Goal: Information Seeking & Learning: Learn about a topic

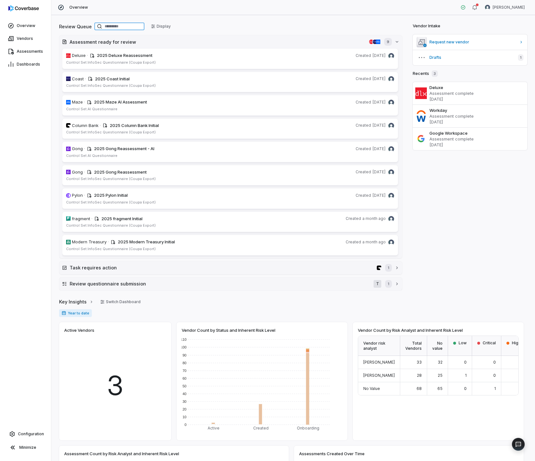
click at [108, 30] on input at bounding box center [119, 26] width 50 height 8
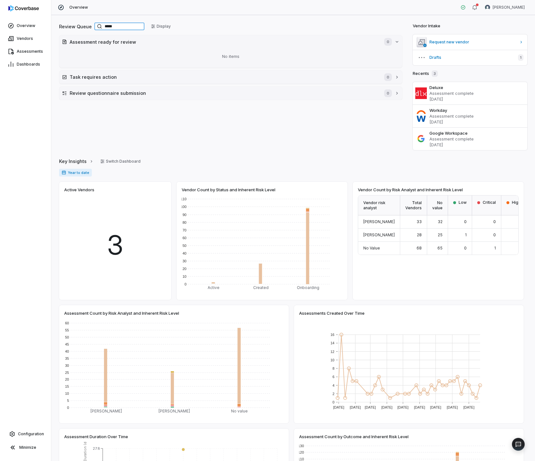
type input "*****"
click at [114, 19] on div "Review Queue ***** Display Assessment ready for review 0 No items Task requires…" at bounding box center [293, 237] width 484 height 445
click at [20, 40] on span "Vendors" at bounding box center [25, 38] width 16 height 5
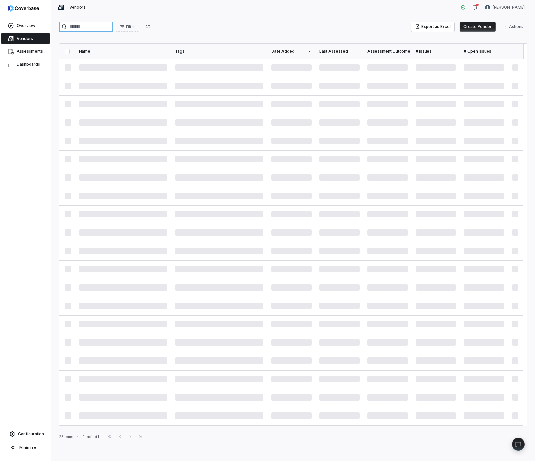
click at [101, 23] on input "search" at bounding box center [86, 27] width 54 height 10
type input "*"
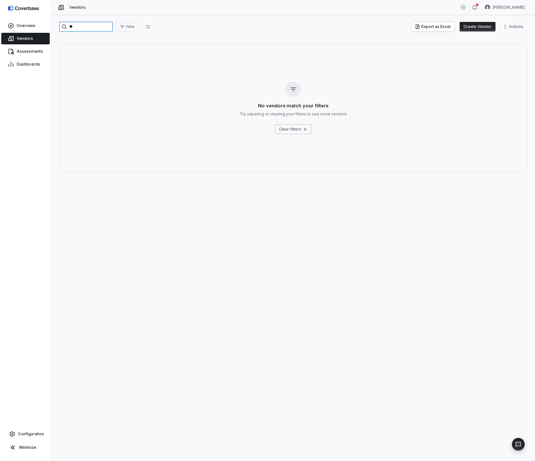
type input "*"
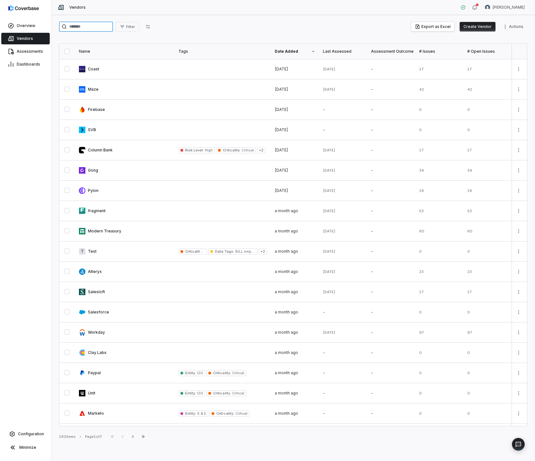
click at [96, 30] on input "search" at bounding box center [86, 27] width 54 height 10
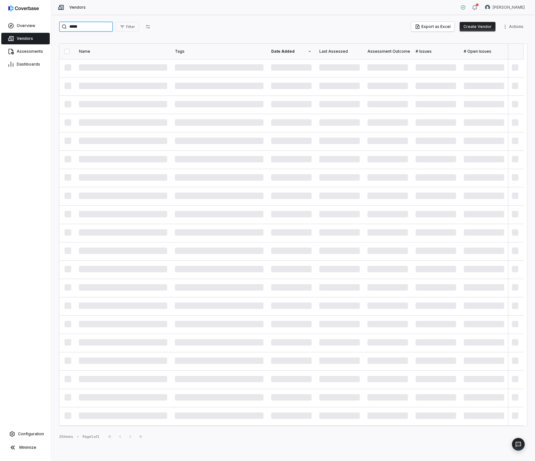
type input "*****"
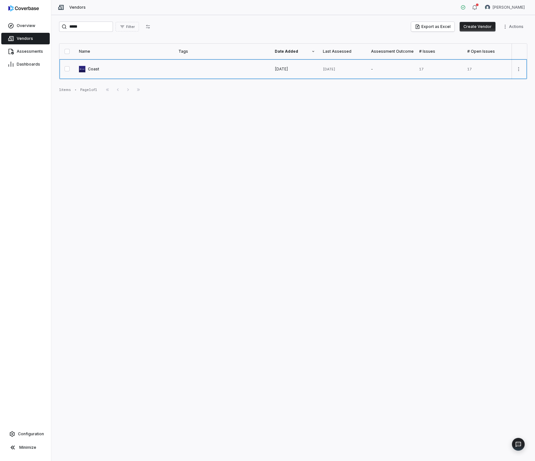
click at [115, 62] on link at bounding box center [125, 69] width 100 height 20
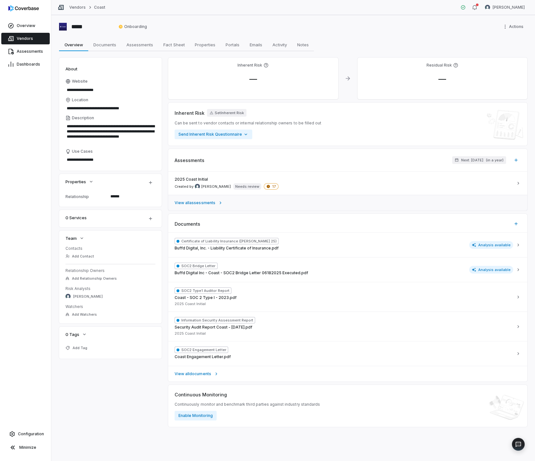
click at [194, 204] on span "View all assessments" at bounding box center [195, 202] width 41 height 5
type textarea "*"
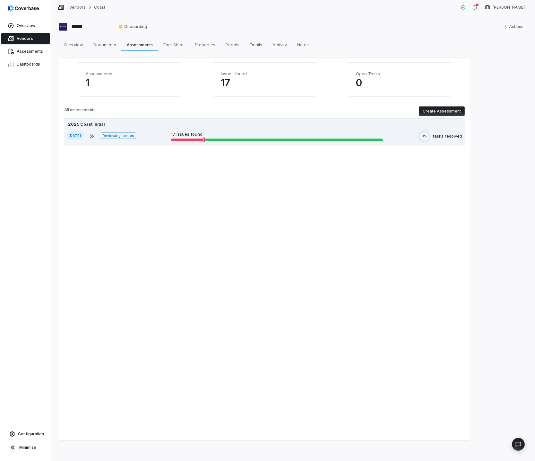
click at [269, 135] on p "17 issues found" at bounding box center [277, 134] width 212 height 6
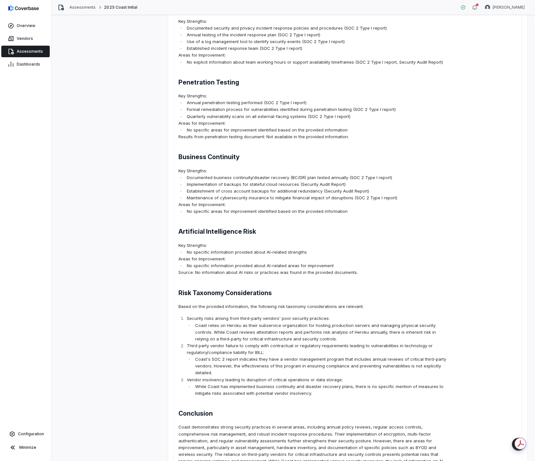
scroll to position [476, 0]
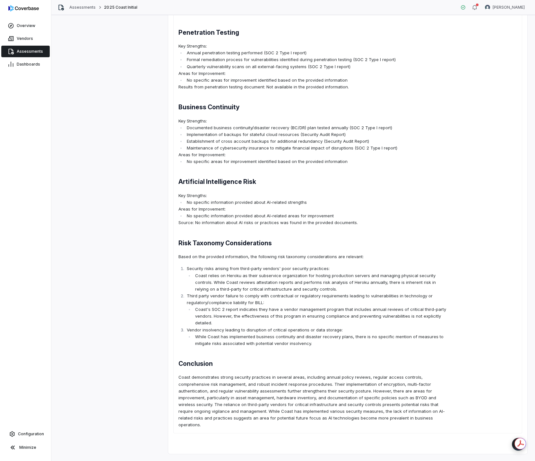
click at [324, 391] on p "Coast demonstrates strong security practices in several areas, including annual…" at bounding box center [314, 400] width 271 height 54
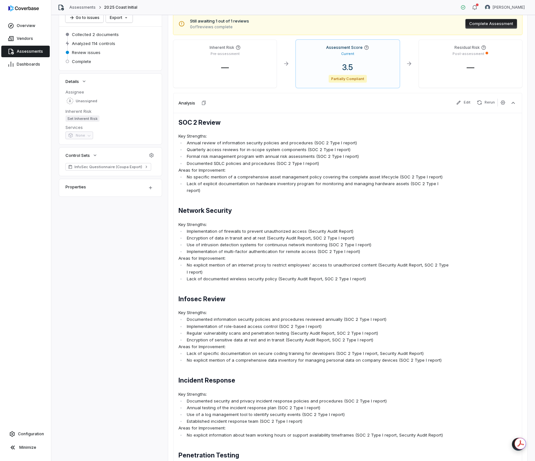
scroll to position [0, 0]
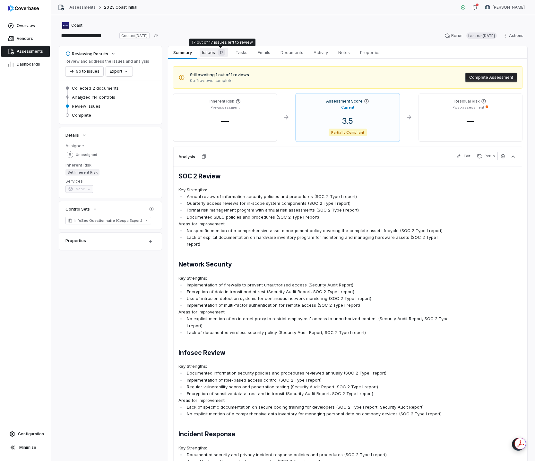
click at [221, 55] on span "17" at bounding box center [222, 52] width 8 height 6
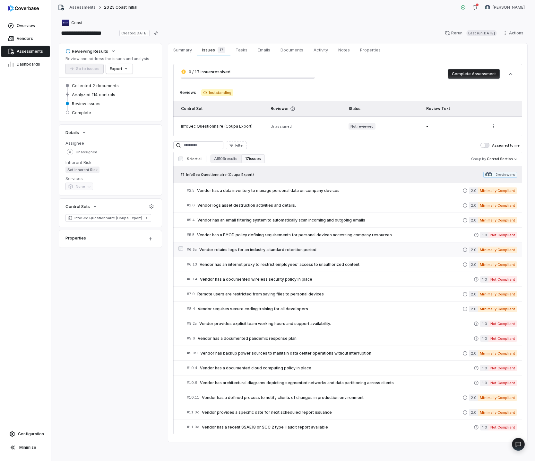
scroll to position [4, 0]
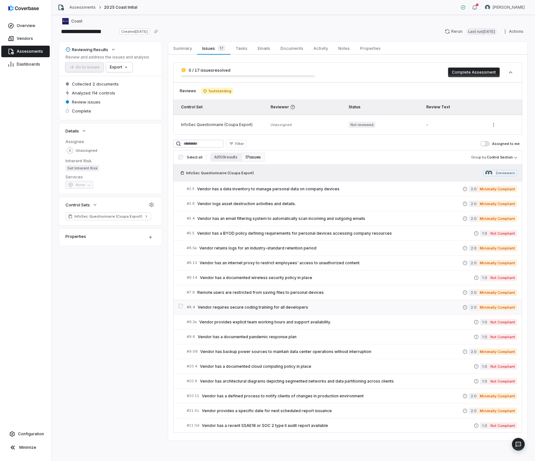
click at [248, 304] on span "Vendor requires secure coding training for all developers" at bounding box center [330, 306] width 265 height 5
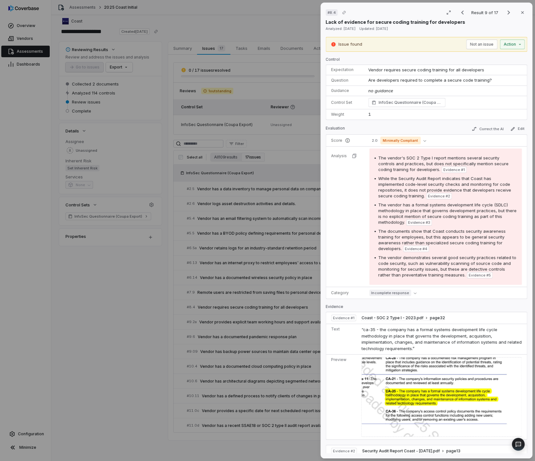
click at [267, 331] on div "# 8.4 Result 9 of 17 Close Lack of evidence for secure coding training for deve…" at bounding box center [267, 230] width 535 height 461
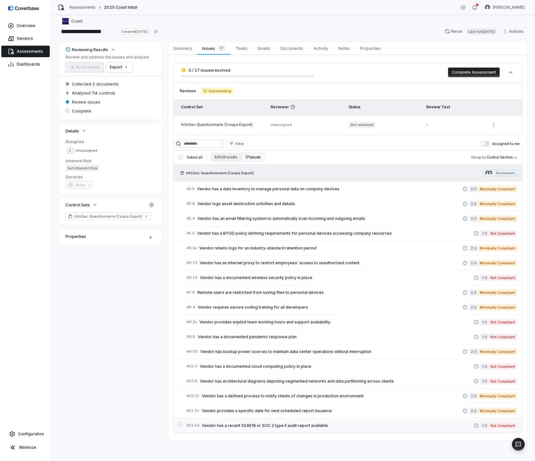
click at [387, 428] on div "# 11.0d Vendor has a recent SSAE18 or SOC 2 type II audit report available" at bounding box center [330, 425] width 287 height 7
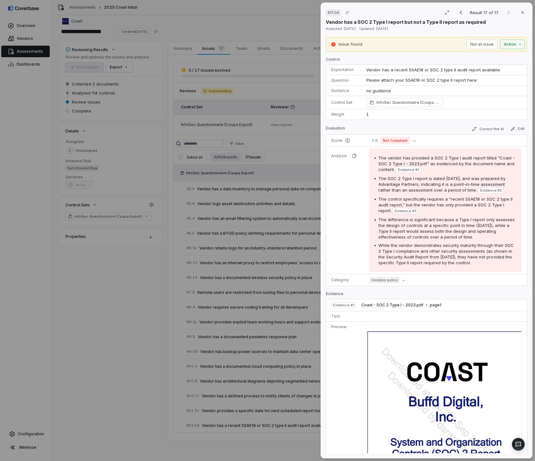
click at [243, 390] on div "# 11.0d Result 17 of 17 Close Vendor has a SOC 2 Type I report but not a Type I…" at bounding box center [267, 230] width 535 height 461
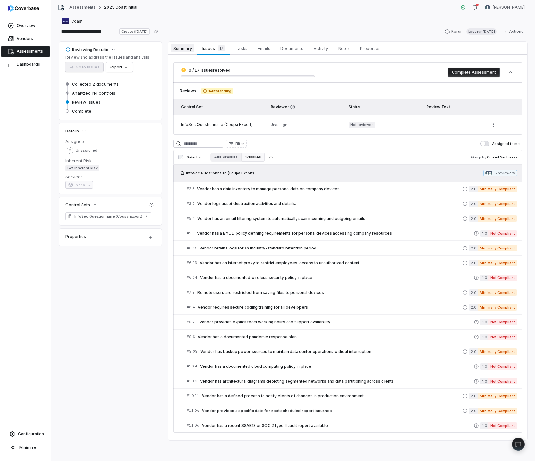
click at [182, 51] on span "Summary" at bounding box center [183, 48] width 24 height 8
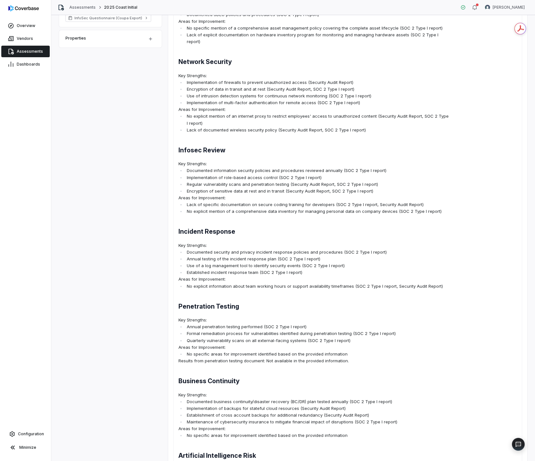
scroll to position [202, 0]
